Goal: Information Seeking & Learning: Learn about a topic

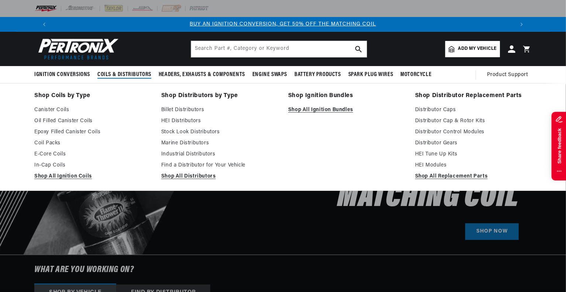
click at [126, 73] on span "Coils & Distributors" at bounding box center [124, 75] width 54 height 8
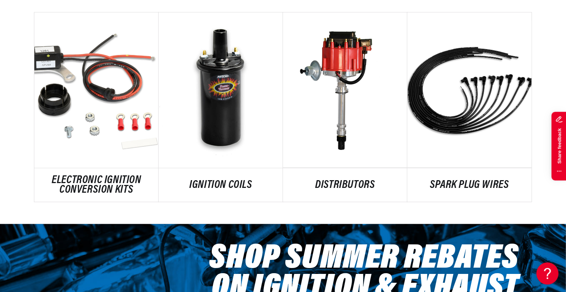
scroll to position [443, 0]
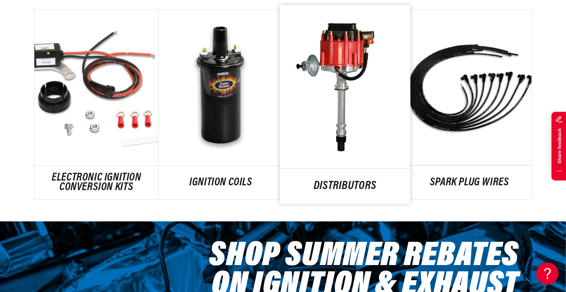
click at [320, 182] on link "DISTRIBUTORS" at bounding box center [345, 187] width 131 height 10
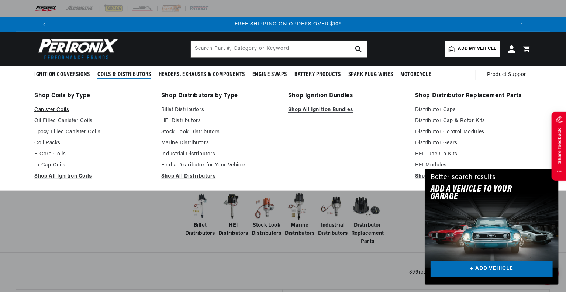
scroll to position [0, 921]
click at [47, 108] on link "Canister Coils" at bounding box center [92, 110] width 117 height 9
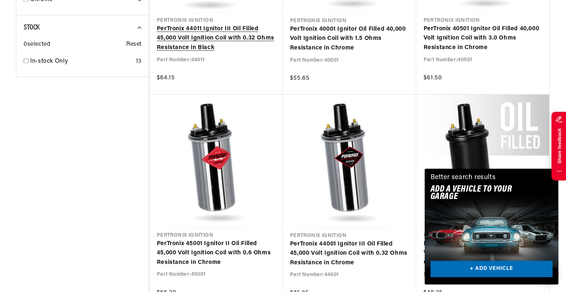
scroll to position [849, 0]
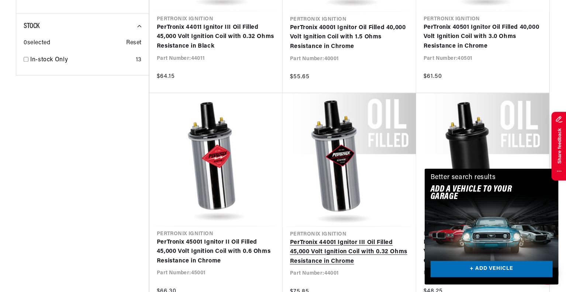
click at [327, 238] on link "PerTronix 44001 Ignitor III Oil Filled 45,000 Volt Ignition Coil with 0.32 Ohms…" at bounding box center [349, 252] width 119 height 28
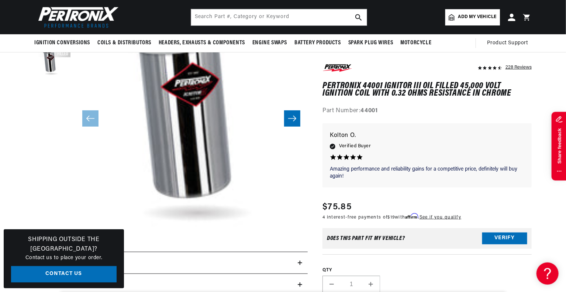
scroll to position [0, 461]
click at [292, 123] on button "Slide right" at bounding box center [292, 118] width 16 height 16
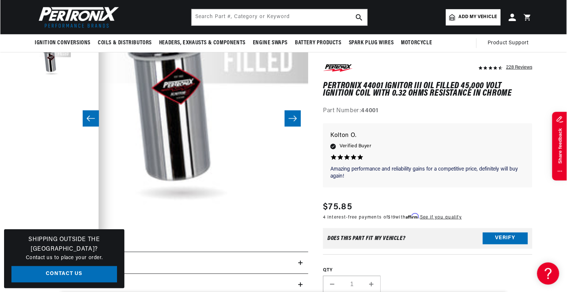
scroll to position [0, 233]
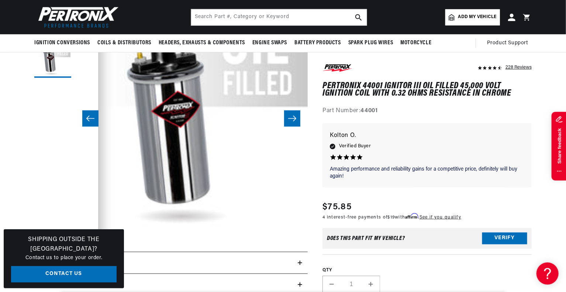
click at [297, 119] on button "Slide right" at bounding box center [292, 118] width 16 height 16
click at [287, 121] on button "Slide right" at bounding box center [292, 118] width 16 height 16
click at [75, 233] on button "Open media 2 in modal" at bounding box center [75, 233] width 0 height 0
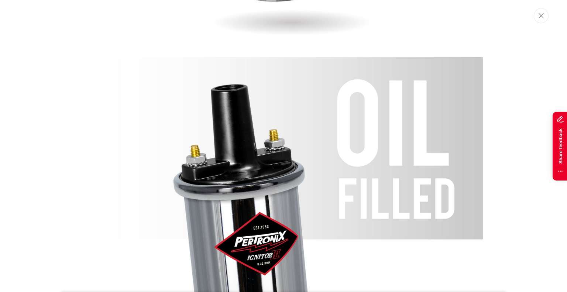
scroll to position [354, 0]
click at [278, 153] on img "Media gallery" at bounding box center [283, 257] width 399 height 399
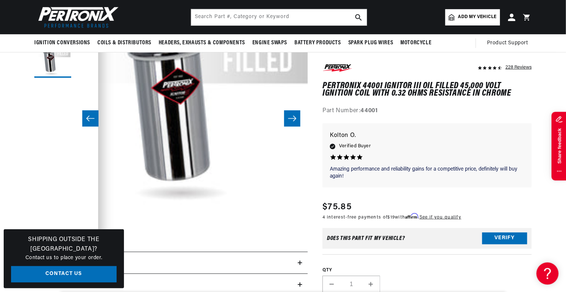
scroll to position [0, 0]
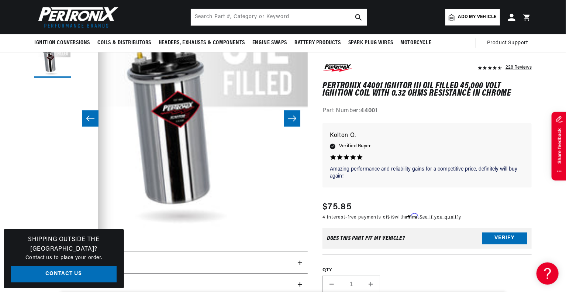
click at [75, 233] on button "Open media 2 in modal" at bounding box center [75, 233] width 0 height 0
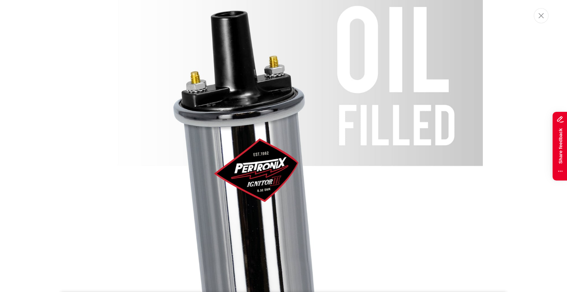
click at [545, 14] on button "Close" at bounding box center [541, 15] width 15 height 15
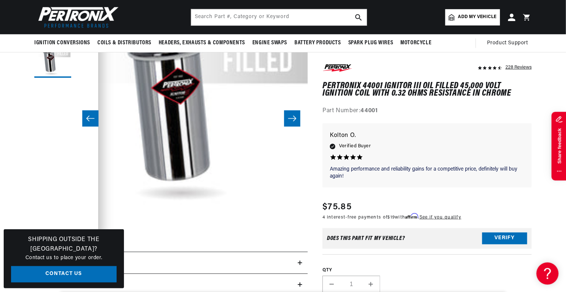
click at [44, 207] on slider-component "Gallery Viewer" at bounding box center [52, 118] width 37 height 237
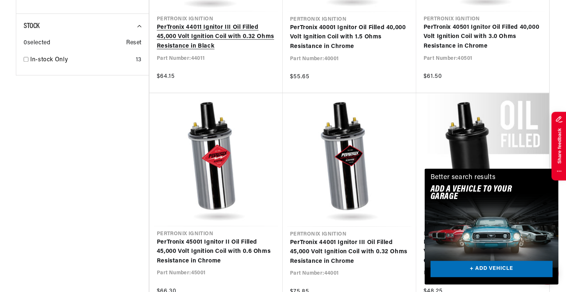
scroll to position [0, 461]
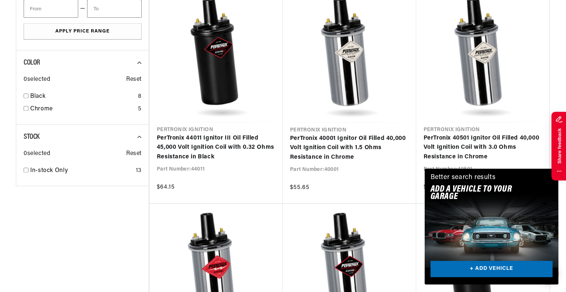
scroll to position [0, 461]
